Goal: Transaction & Acquisition: Purchase product/service

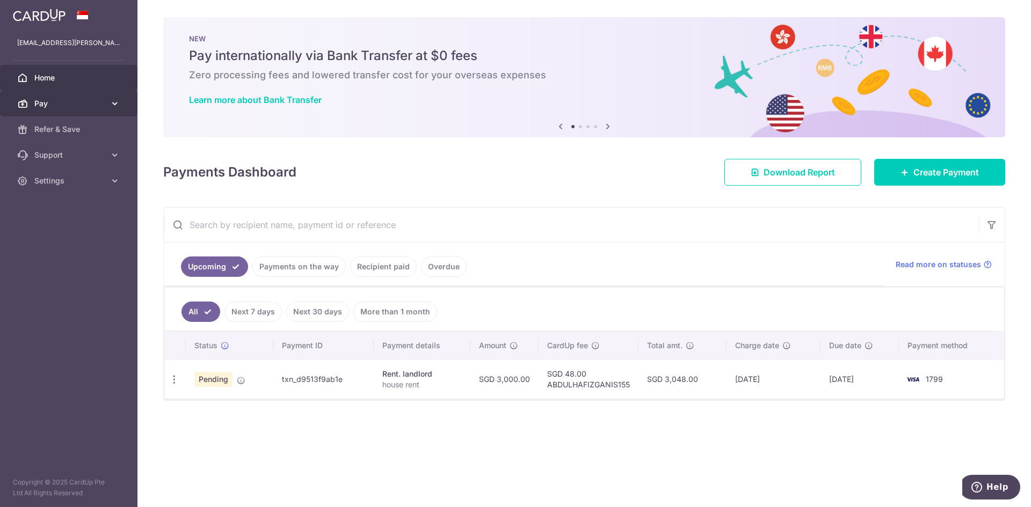
click at [63, 101] on span "Pay" at bounding box center [69, 103] width 71 height 11
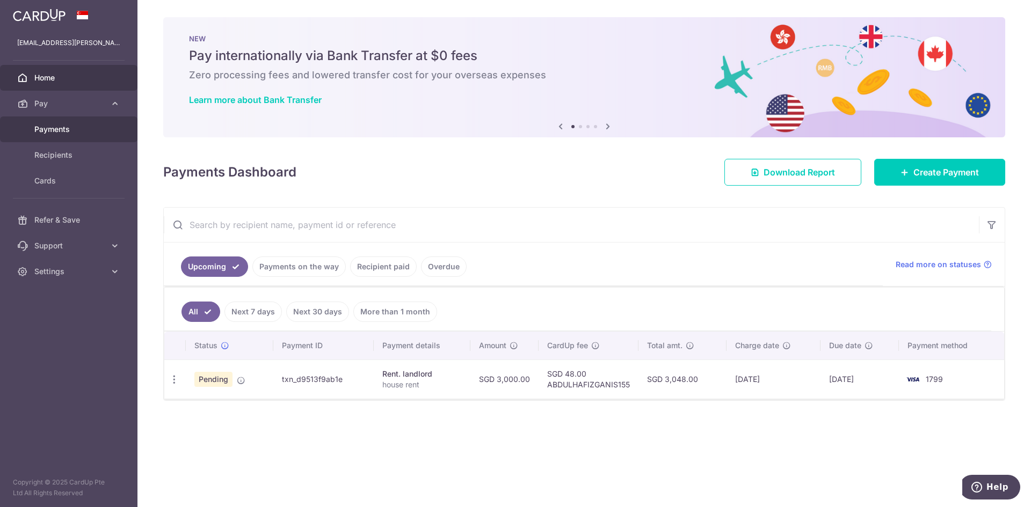
click at [67, 125] on span "Payments" at bounding box center [69, 129] width 71 height 11
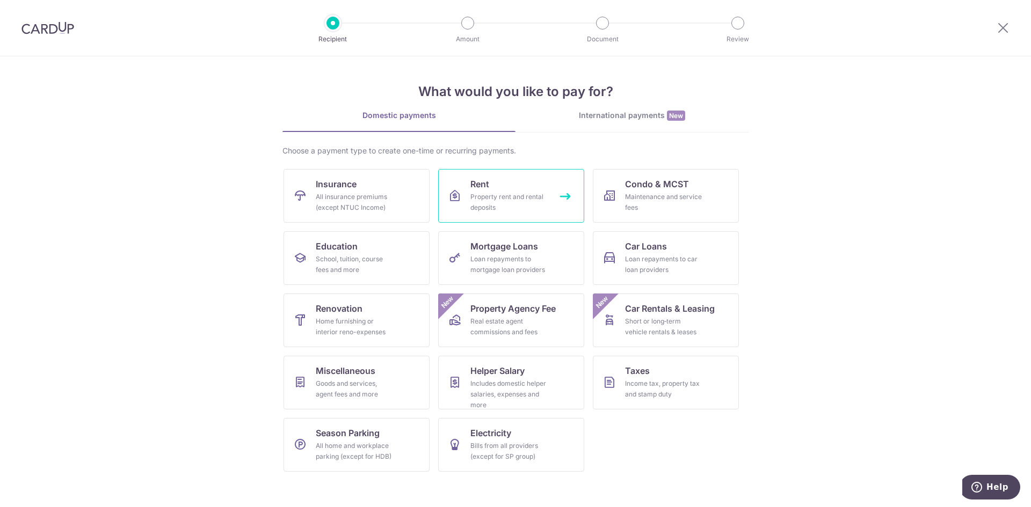
click at [501, 198] on div "Property rent and rental deposits" at bounding box center [508, 202] width 77 height 21
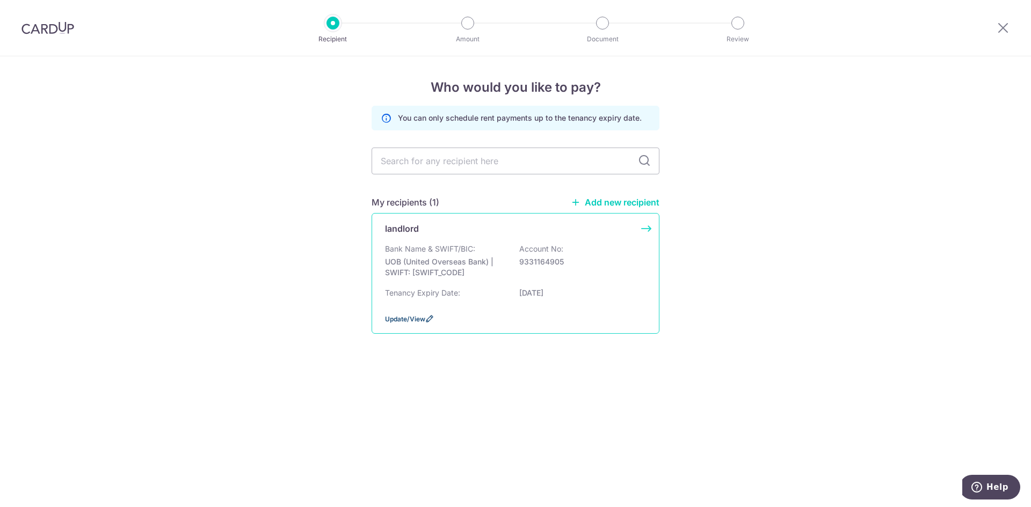
click at [429, 317] on icon at bounding box center [429, 319] width 9 height 9
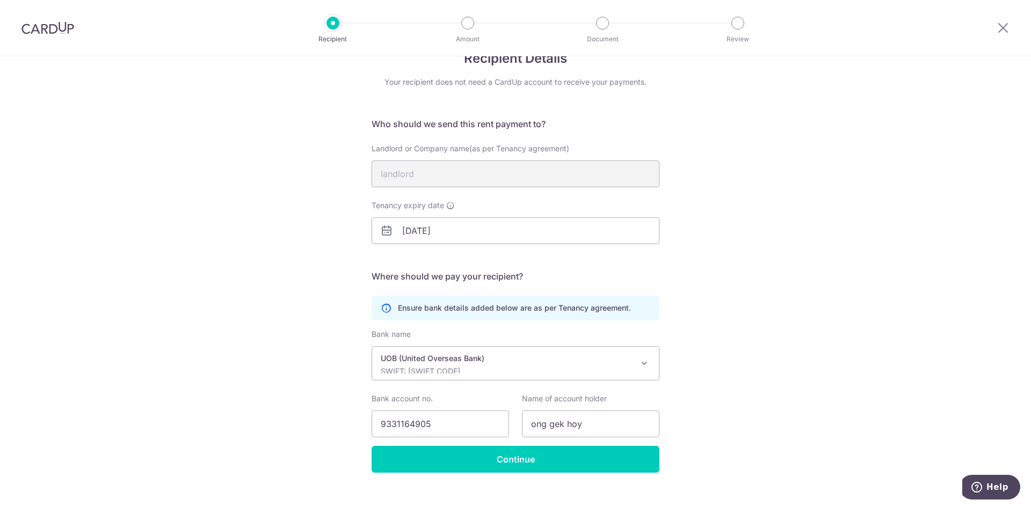
scroll to position [45, 0]
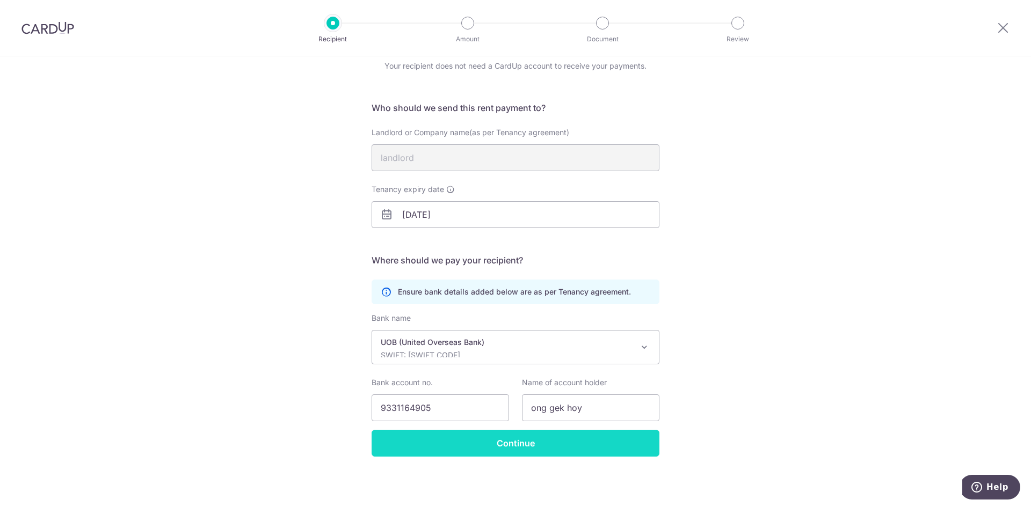
click at [497, 446] on input "Continue" at bounding box center [515, 443] width 288 height 27
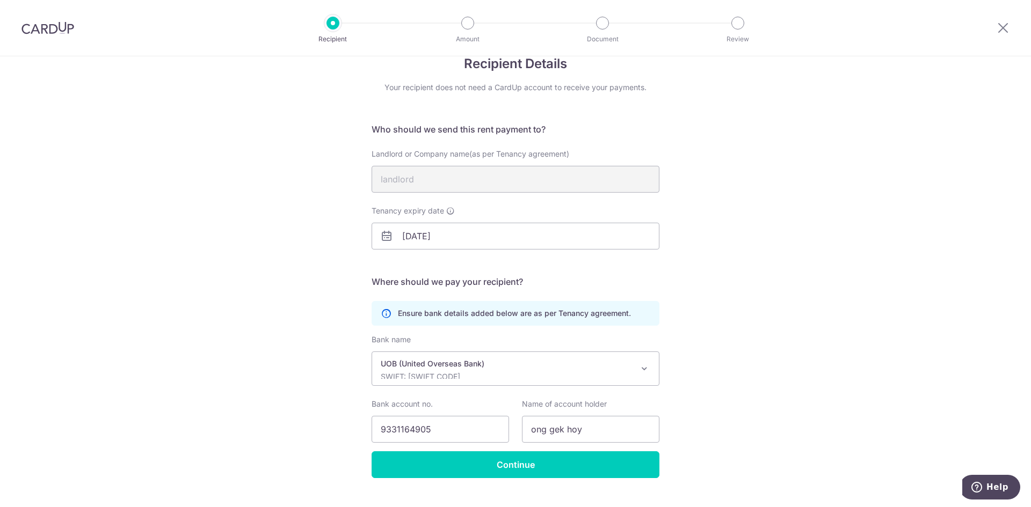
scroll to position [45, 0]
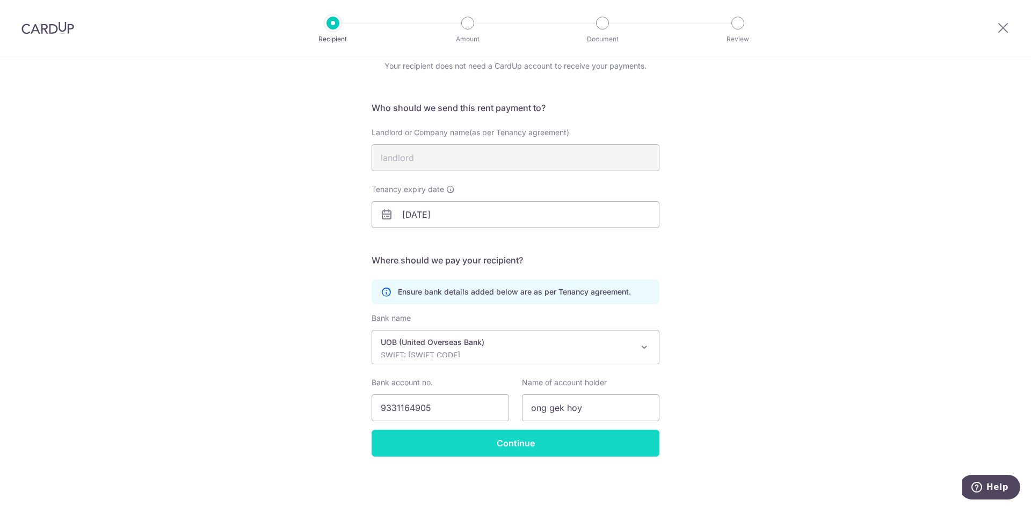
click at [504, 444] on input "Continue" at bounding box center [515, 443] width 288 height 27
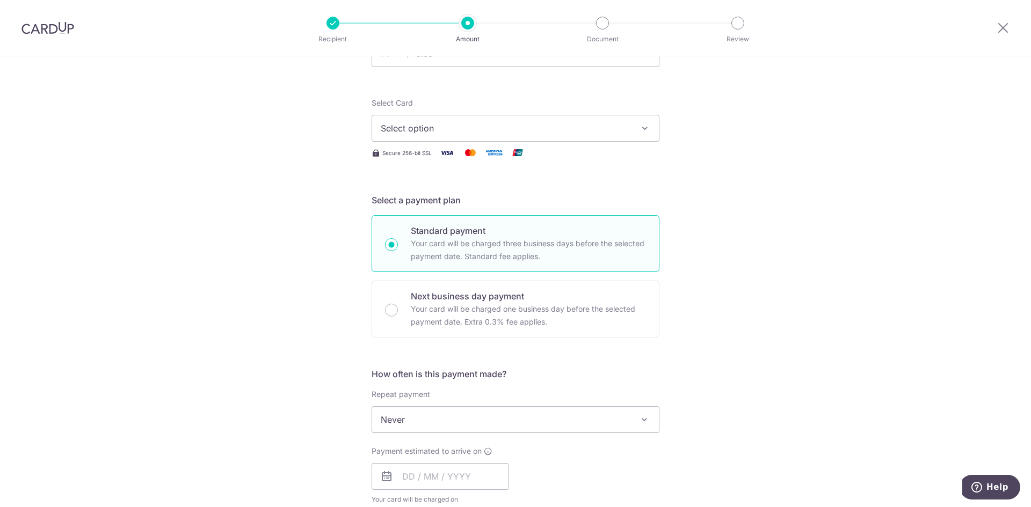
scroll to position [91, 0]
